Goal: Task Accomplishment & Management: Manage account settings

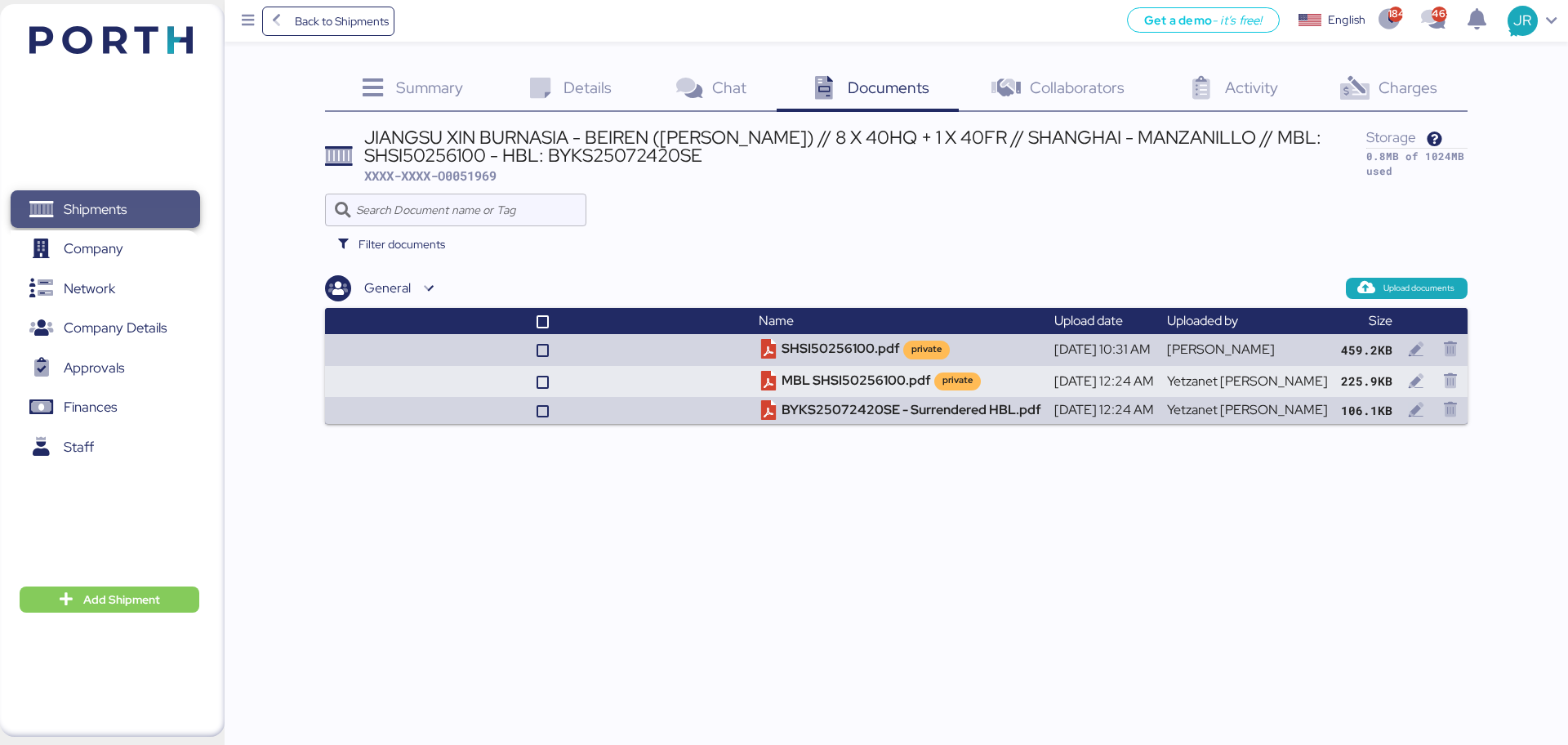
drag, startPoint x: 0, startPoint y: 0, endPoint x: 139, endPoint y: 217, distance: 257.7
click at [139, 217] on span "Shipments" at bounding box center [104, 210] width 176 height 23
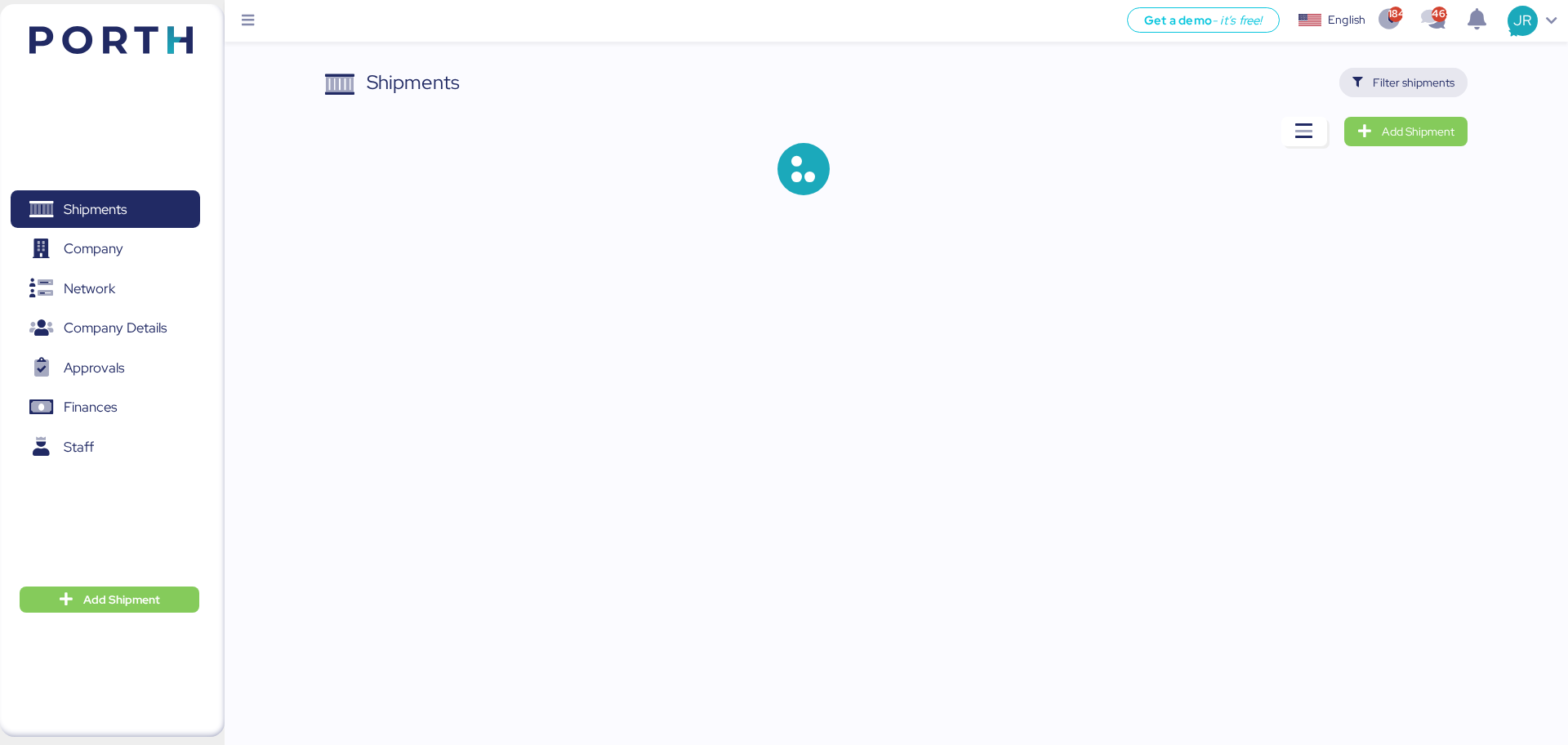
click at [1396, 95] on span "Filter shipments" at bounding box center [1404, 82] width 129 height 29
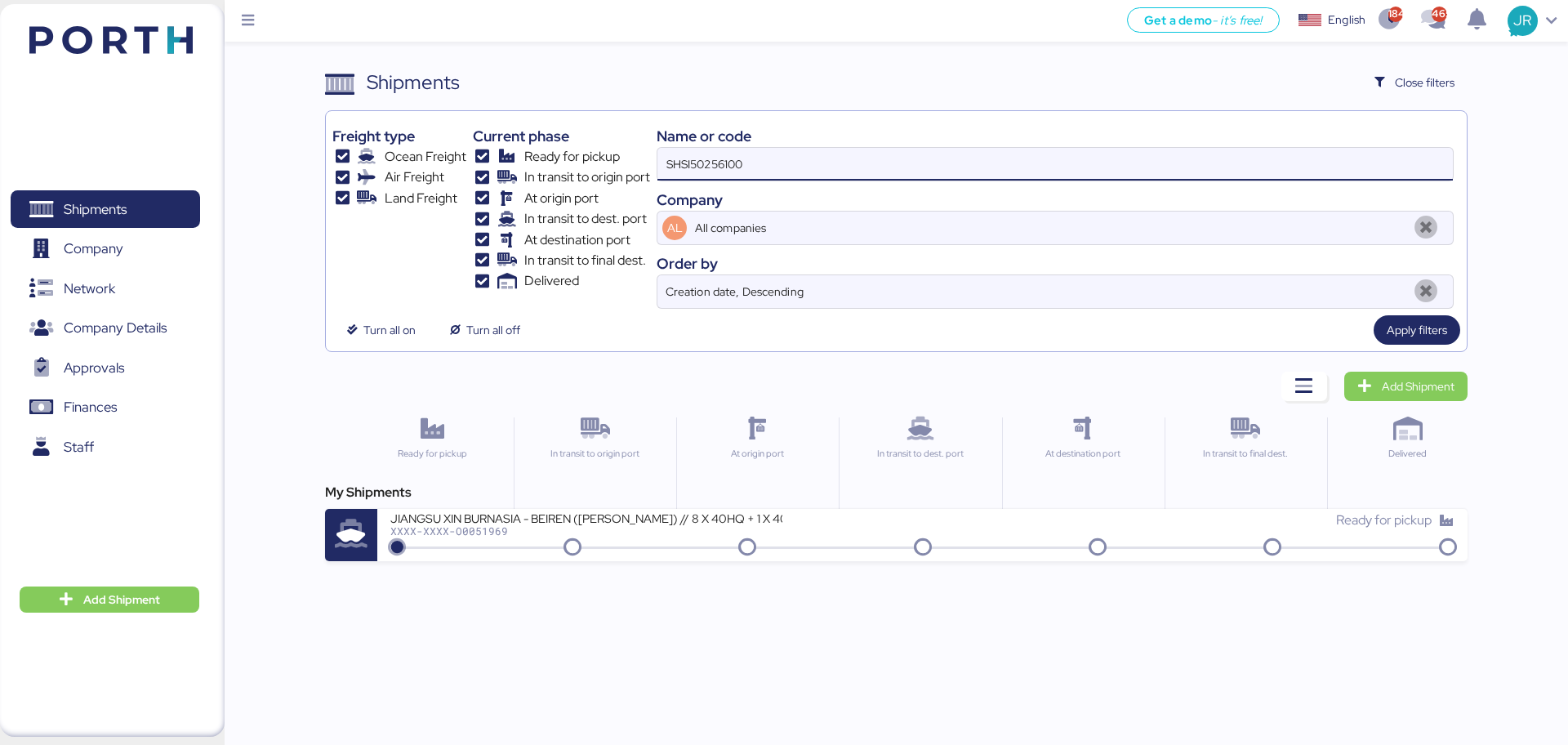
drag, startPoint x: 769, startPoint y: 172, endPoint x: 596, endPoint y: 170, distance: 173.0
click at [596, 170] on div "Freight type Ocean Freight Air Freight Land Freight Current phase Ready for pic…" at bounding box center [896, 213] width 1128 height 192
paste input "O0051974"
type input "O0051974"
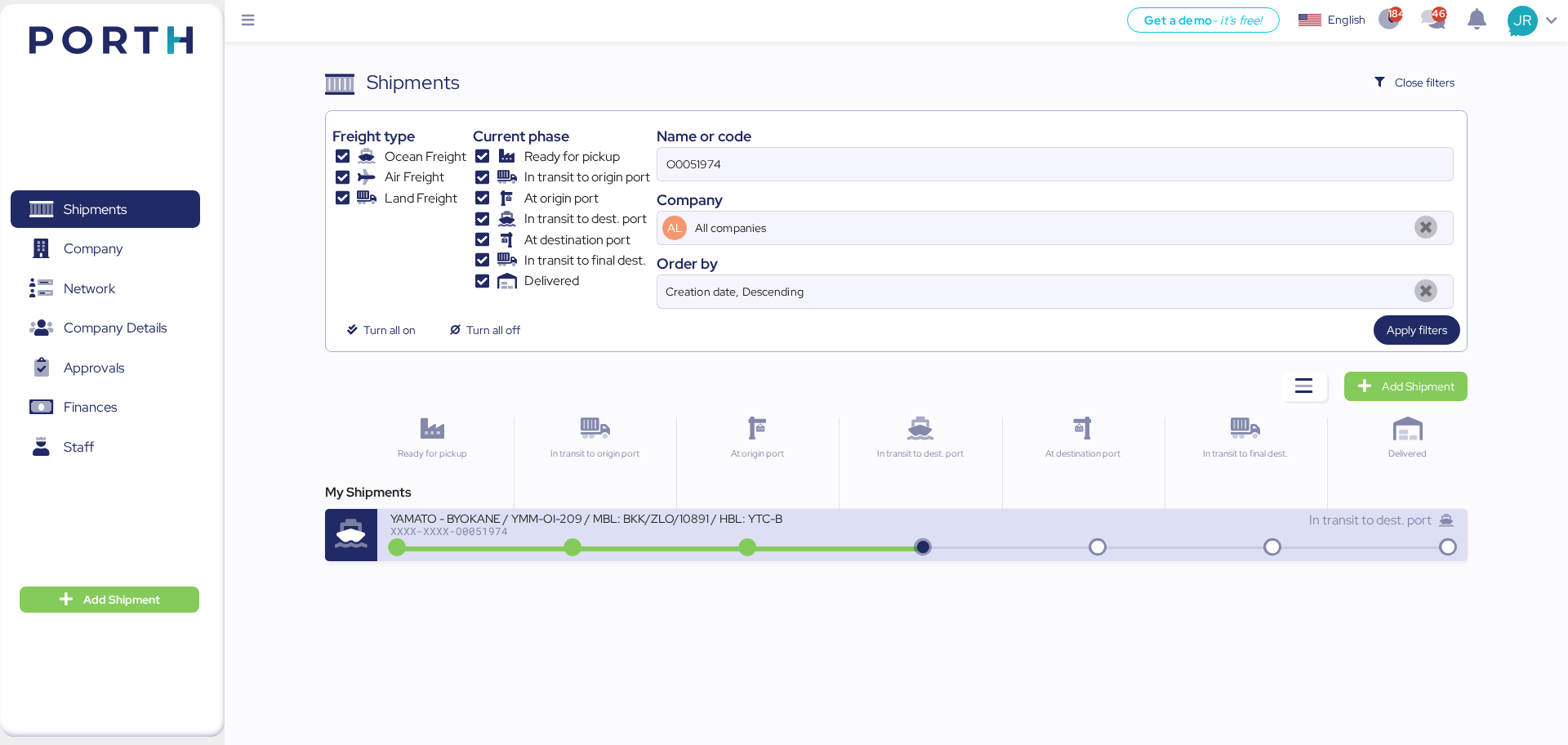
click at [506, 524] on div "YAMATO - BYOKANE / YMM-OI-209 / MBL: BKK/ZLO/10891 / HBL: YTC-BKK24203 / FCL" at bounding box center [587, 518] width 392 height 14
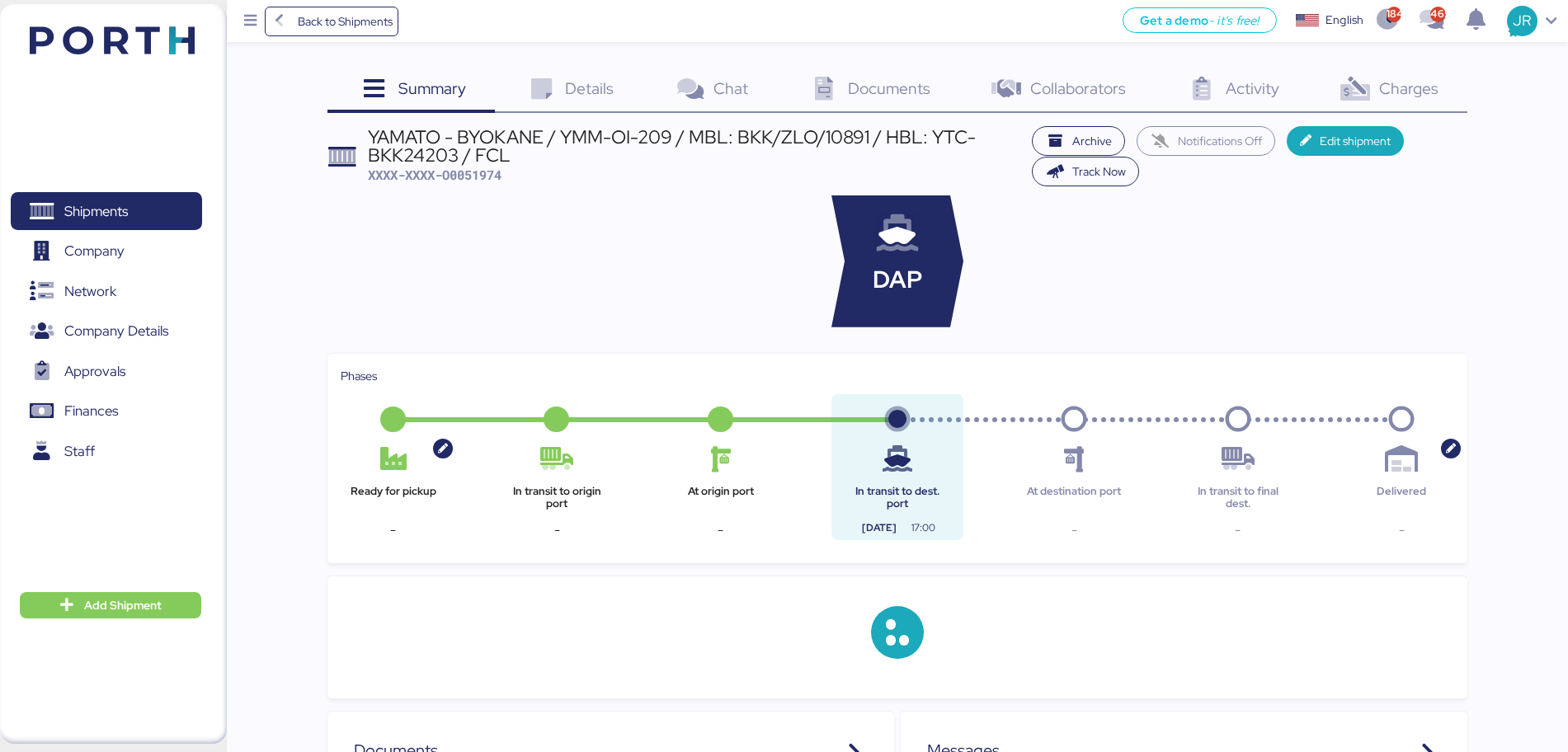
click at [1387, 84] on span "Charges" at bounding box center [1409, 88] width 60 height 22
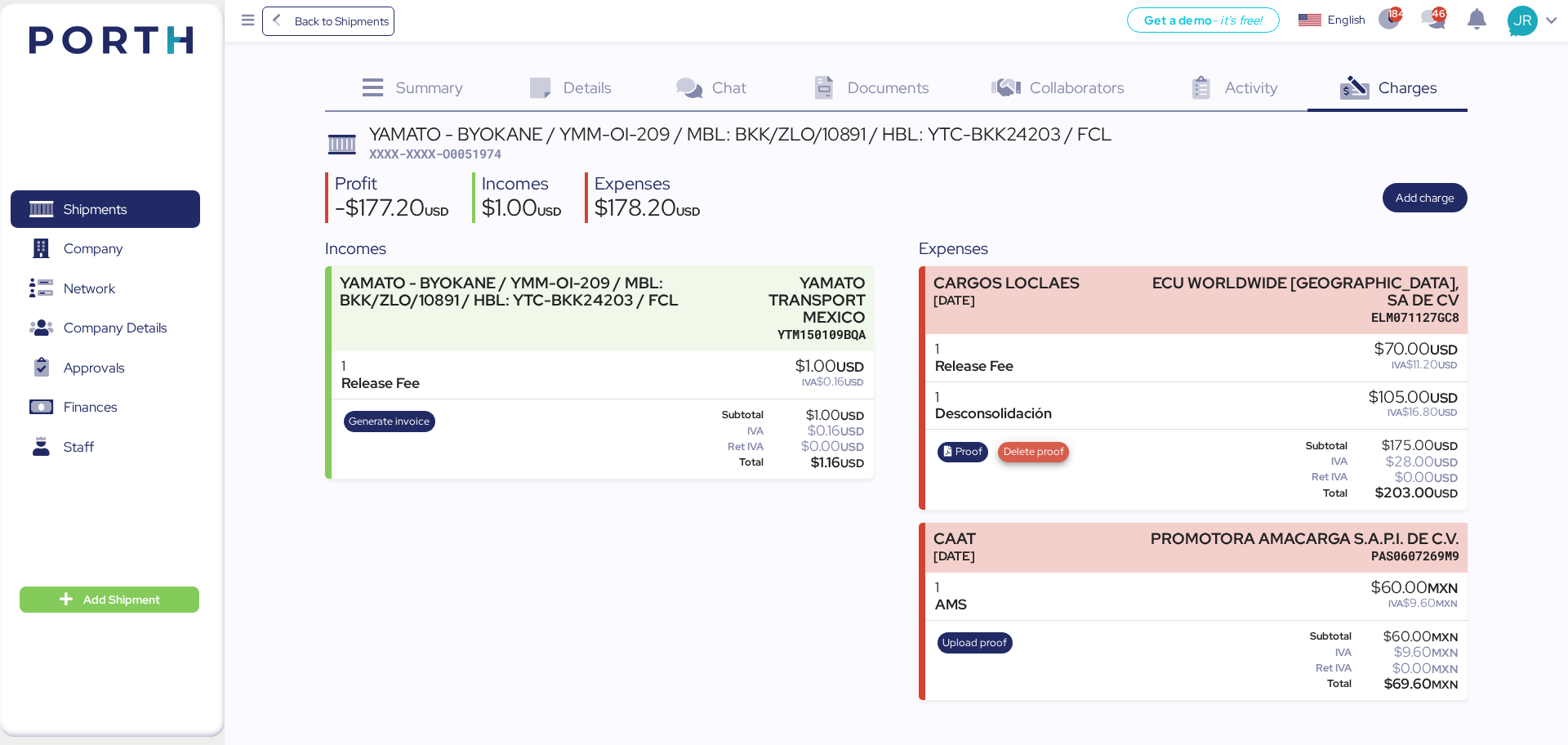
click at [1044, 443] on span "Delete proof" at bounding box center [1034, 452] width 60 height 18
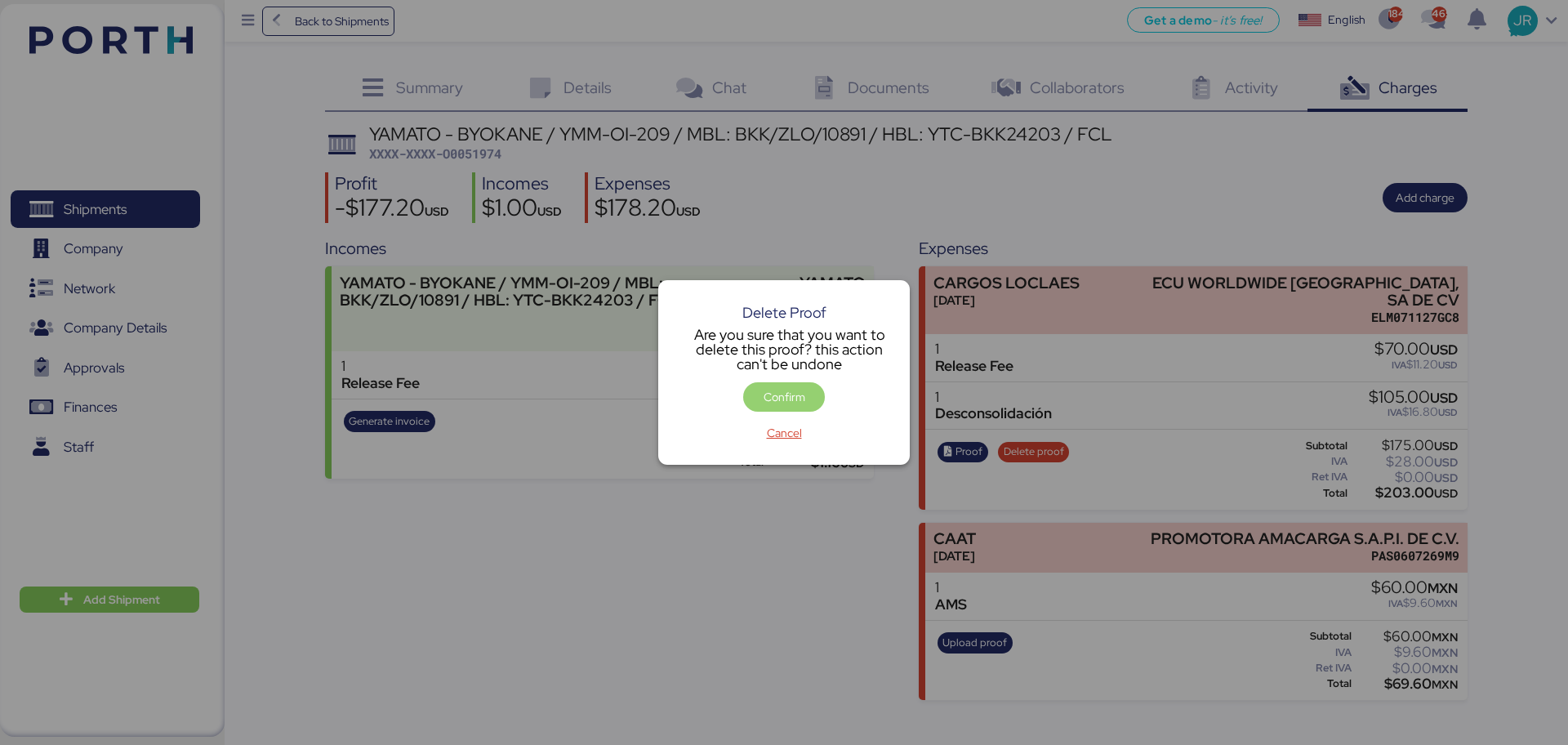
click at [750, 391] on span "Confirm" at bounding box center [784, 396] width 82 height 29
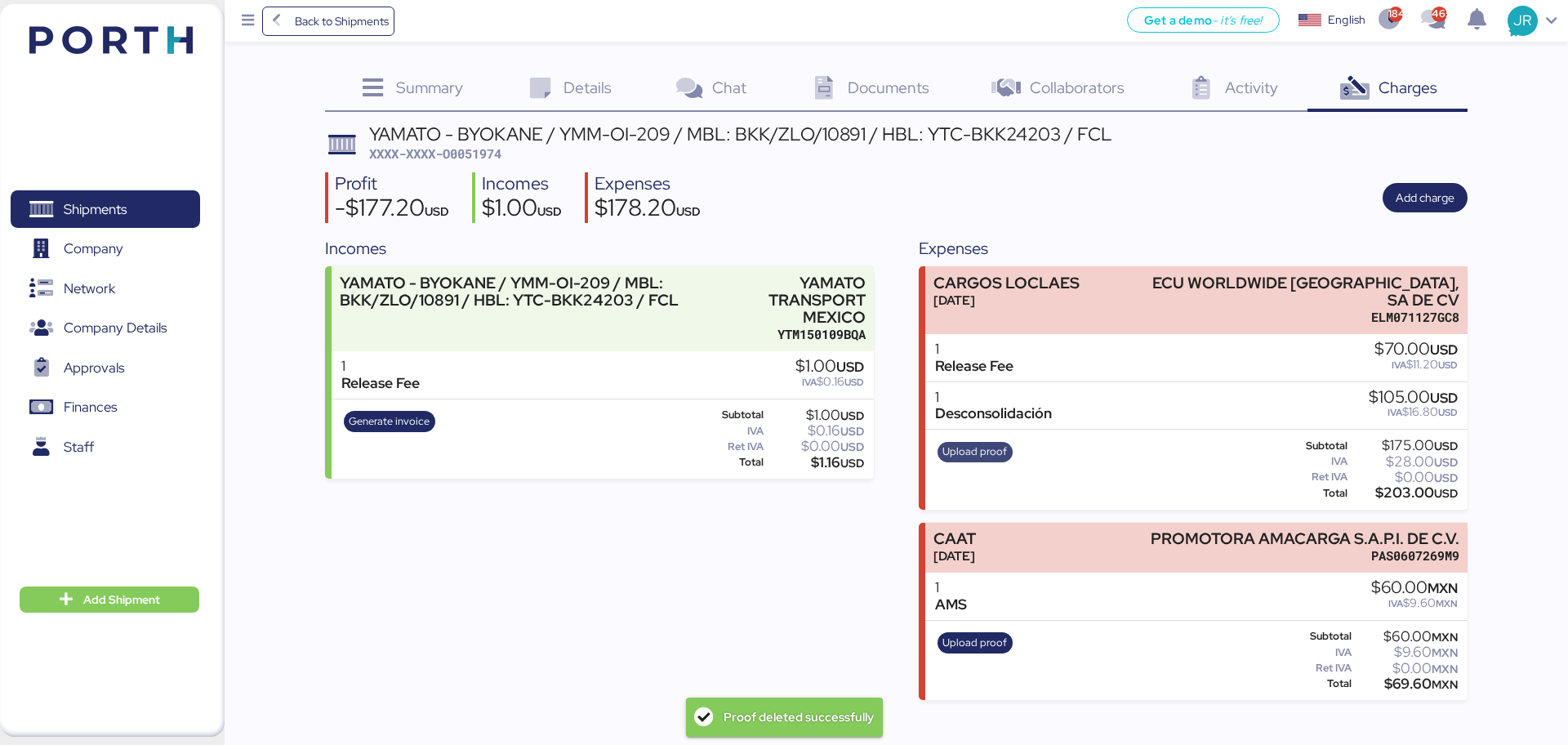
click at [966, 443] on span "Upload proof" at bounding box center [975, 452] width 65 height 18
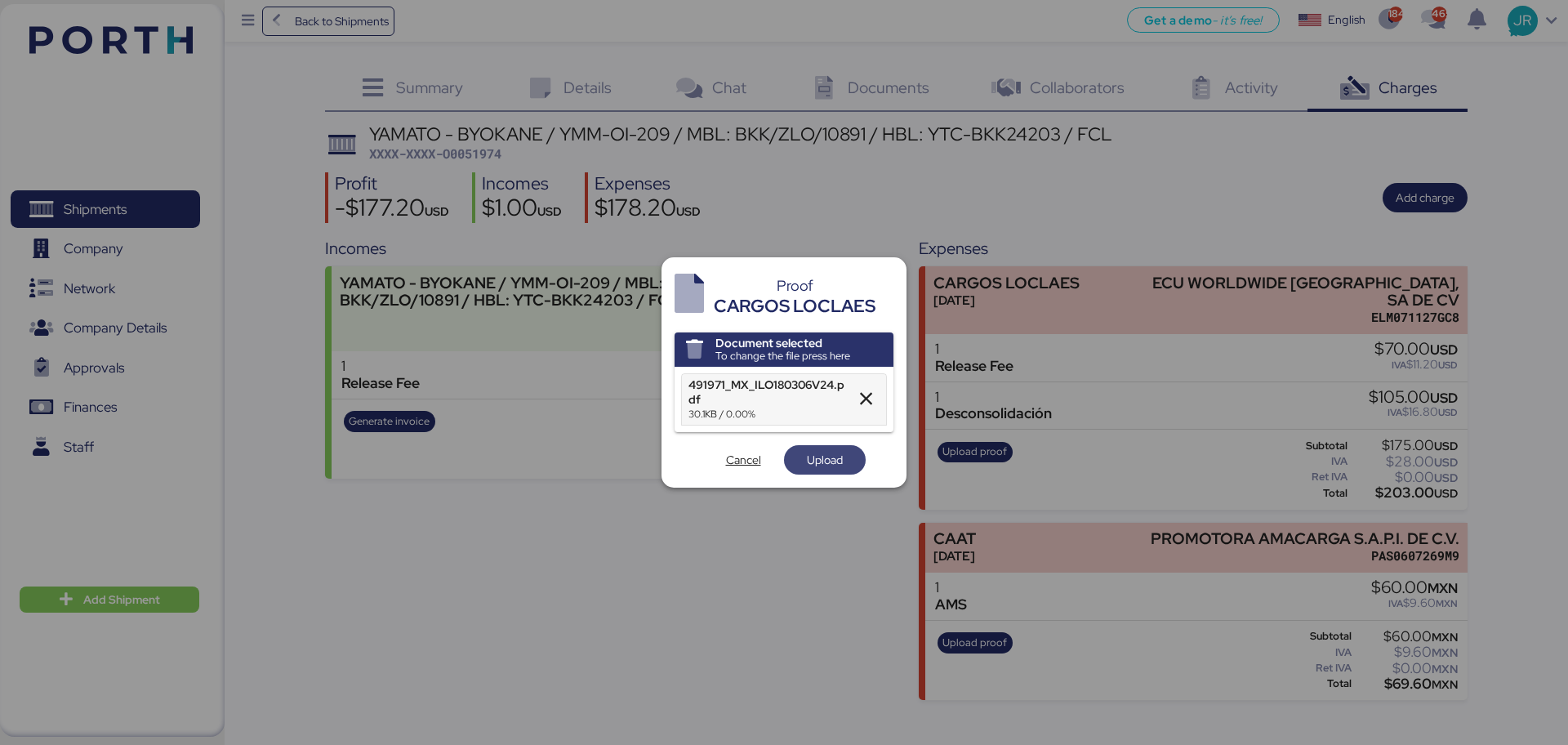
click at [830, 452] on span "Upload" at bounding box center [825, 459] width 36 height 20
